Goal: Information Seeking & Learning: Learn about a topic

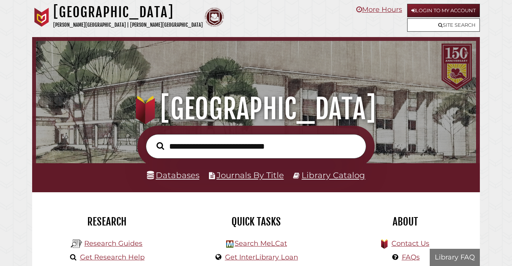
scroll to position [145, 436]
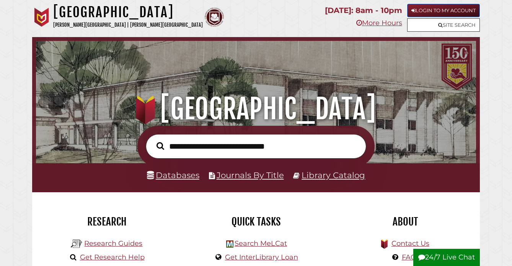
click at [449, 8] on link "Login to My Account" at bounding box center [443, 10] width 73 height 13
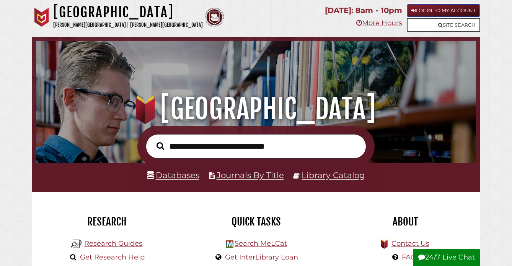
click at [435, 10] on link "Login to My Account" at bounding box center [443, 10] width 73 height 13
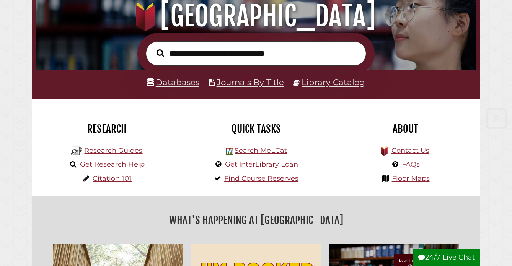
scroll to position [95, 0]
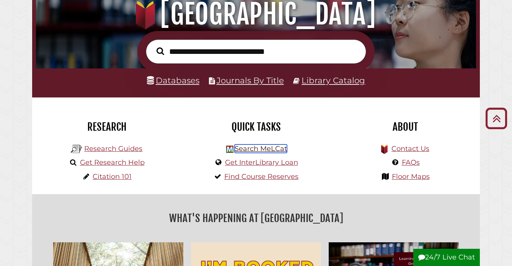
click at [253, 149] on link "Search MeLCat" at bounding box center [260, 149] width 52 height 8
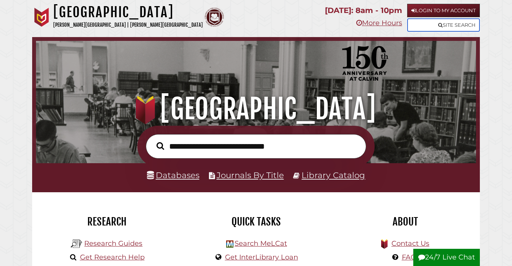
click at [452, 24] on link "Site Search" at bounding box center [443, 24] width 73 height 13
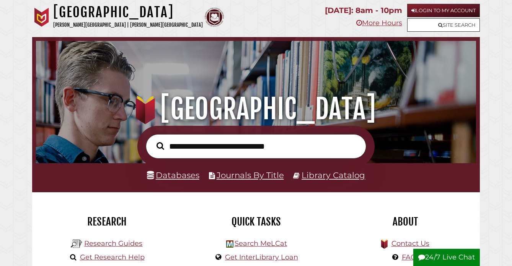
scroll to position [145, 436]
type input "*"
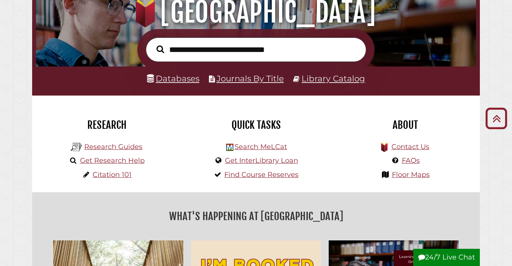
scroll to position [0, 0]
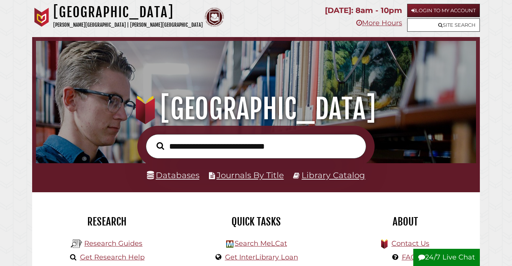
click at [217, 145] on input "text" at bounding box center [256, 146] width 220 height 24
click at [425, 7] on link "Login to My Account" at bounding box center [443, 10] width 73 height 13
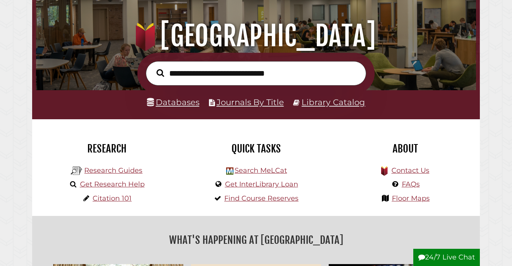
scroll to position [78, 0]
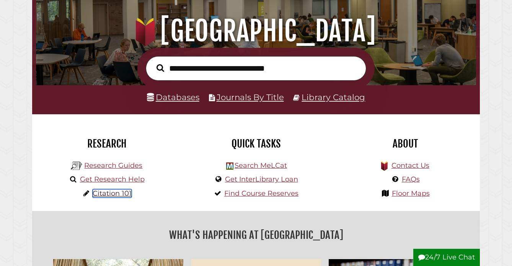
click at [109, 192] on link "Citation 101" at bounding box center [112, 193] width 39 height 8
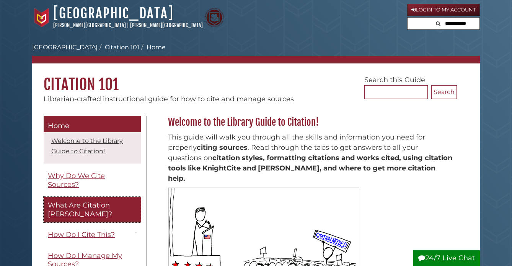
click at [136, 204] on link "What Are Citation [PERSON_NAME]?" at bounding box center [92, 210] width 97 height 26
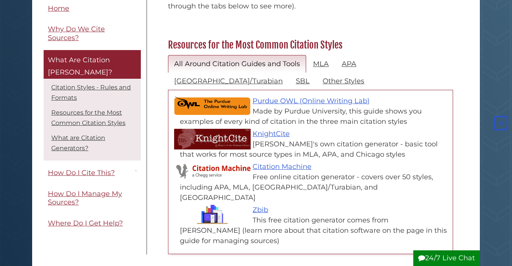
scroll to position [337, 0]
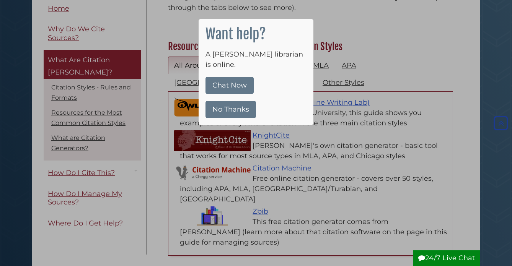
click at [232, 101] on button "No Thanks" at bounding box center [230, 109] width 50 height 17
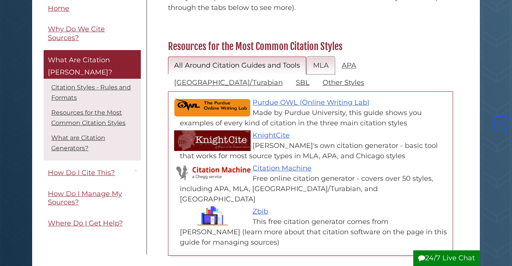
click at [325, 57] on link "MLA" at bounding box center [321, 66] width 28 height 18
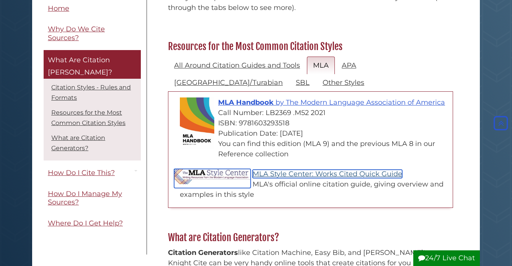
click at [288, 170] on link "MLA Style Center: Works Cited Quick Guide" at bounding box center [327, 174] width 150 height 8
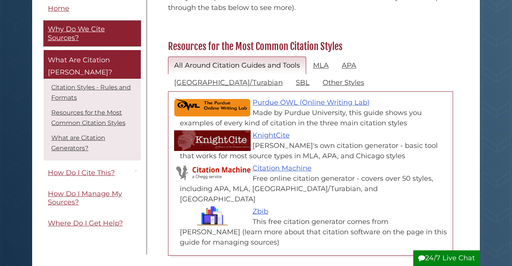
scroll to position [337, 0]
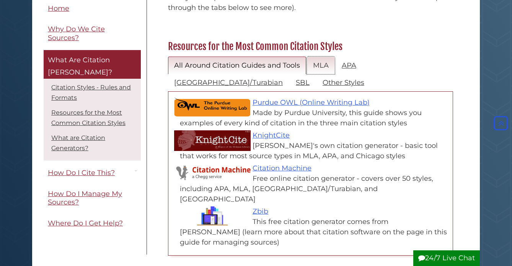
click at [328, 57] on link "MLA" at bounding box center [321, 66] width 28 height 18
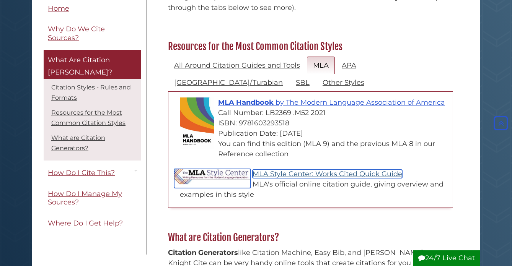
click at [281, 170] on link "MLA Style Center: Works Cited Quick Guide" at bounding box center [327, 174] width 150 height 8
